Goal: Obtain resource: Download file/media

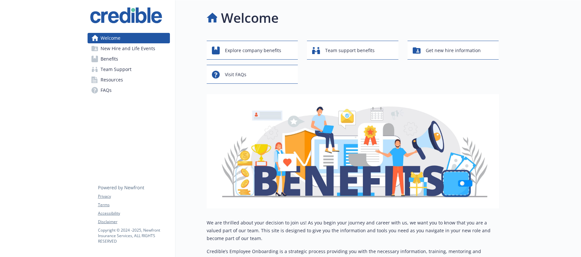
click at [129, 59] on link "Benefits" at bounding box center [129, 59] width 82 height 10
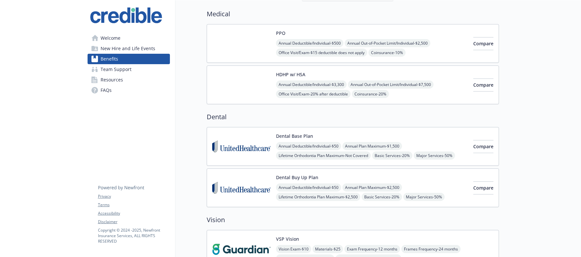
scroll to position [52, 0]
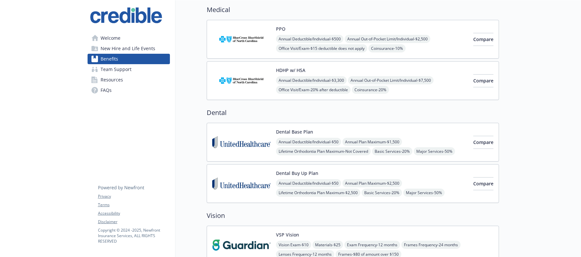
click at [236, 146] on img at bounding box center [241, 142] width 59 height 28
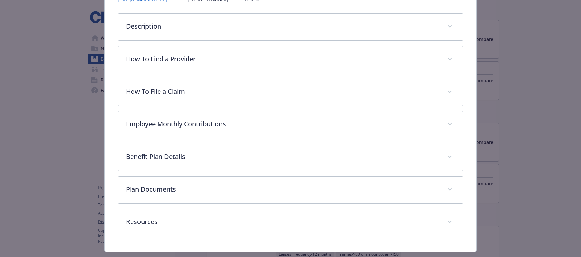
scroll to position [112, 0]
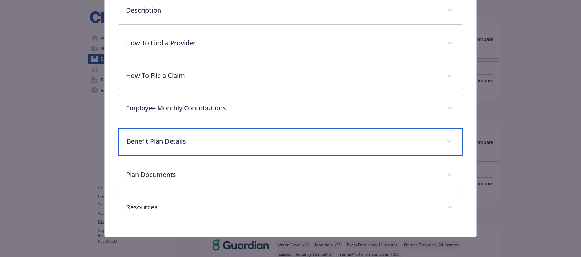
click at [231, 143] on p "Benefit Plan Details" at bounding box center [283, 141] width 312 height 10
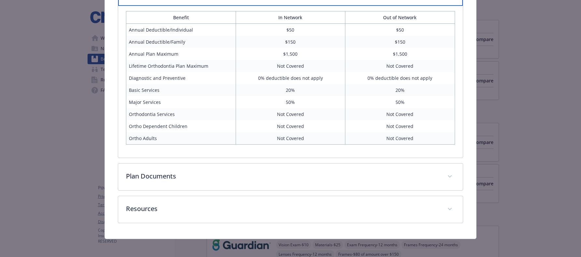
scroll to position [265, 0]
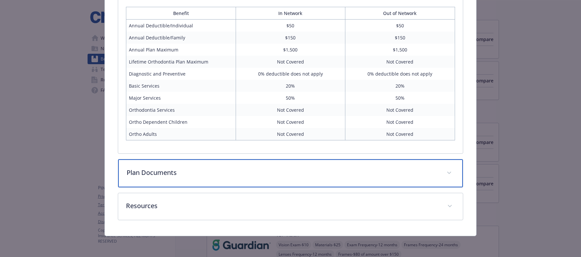
click at [265, 171] on p "Plan Documents" at bounding box center [283, 173] width 312 height 10
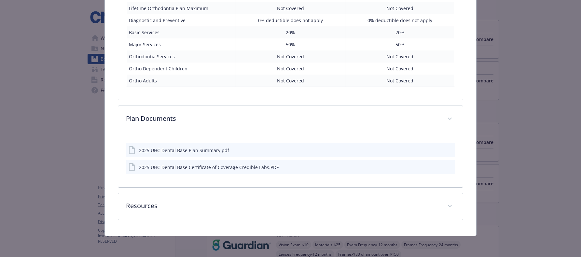
scroll to position [318, 0]
click at [216, 150] on div "2025 UHC Dental Base Plan Summary.pdf" at bounding box center [184, 150] width 90 height 7
click at [437, 149] on icon "download file" at bounding box center [437, 149] width 5 height 5
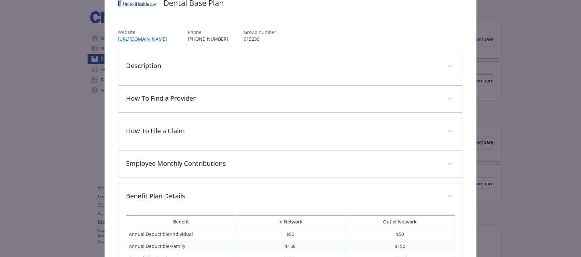
scroll to position [26, 0]
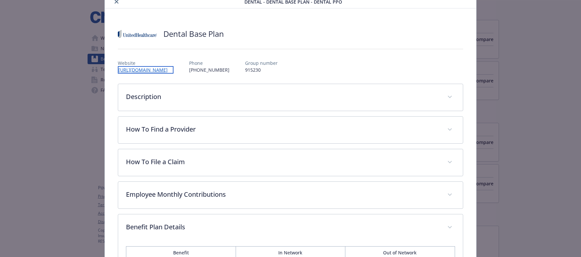
click at [173, 71] on link "[URL][DOMAIN_NAME]" at bounding box center [146, 69] width 56 height 7
